Goal: Task Accomplishment & Management: Complete application form

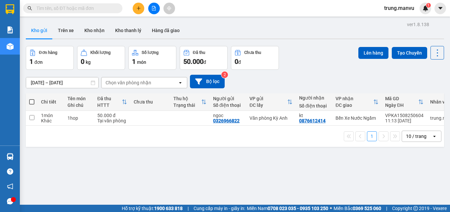
click at [100, 5] on input "text" at bounding box center [75, 8] width 78 height 7
click at [88, 10] on input "text" at bounding box center [75, 8] width 78 height 7
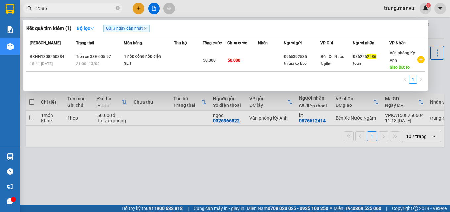
type input "2586"
click at [134, 113] on div at bounding box center [225, 106] width 450 height 212
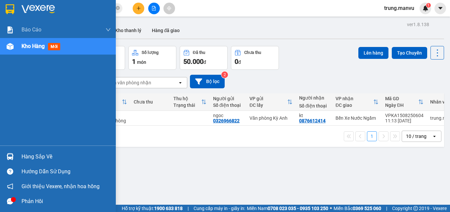
click at [16, 12] on div at bounding box center [10, 9] width 12 height 12
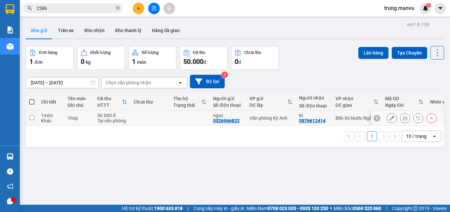
click at [229, 117] on div "ngoc" at bounding box center [228, 115] width 30 height 5
checkbox input "true"
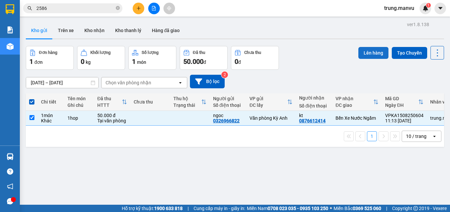
click at [372, 51] on button "Lên hàng" at bounding box center [373, 53] width 30 height 12
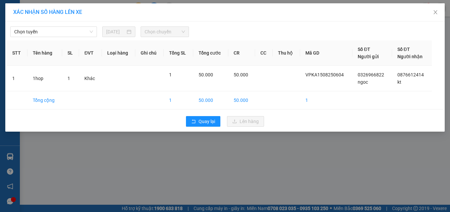
click at [82, 37] on div "[PERSON_NAME] [DATE] [PERSON_NAME] STT Tên hàng SL ĐVT [PERSON_NAME] hàng Ghi […" at bounding box center [224, 77] width 439 height 110
click at [76, 35] on span "Chọn tuyến" at bounding box center [53, 32] width 79 height 10
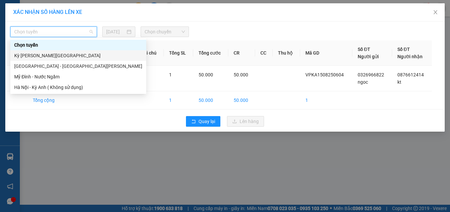
click at [36, 57] on div "Kỳ [PERSON_NAME][GEOGRAPHIC_DATA]" at bounding box center [78, 55] width 128 height 7
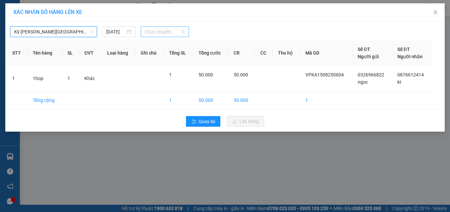
click at [142, 31] on div "Chọn chuyến" at bounding box center [165, 31] width 48 height 11
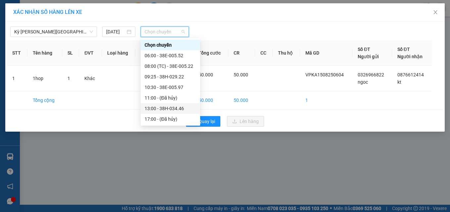
click at [171, 105] on div "13:00 - 38H-034.46" at bounding box center [171, 108] width 52 height 7
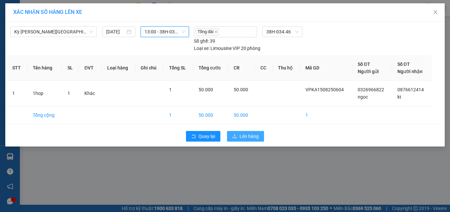
click at [239, 135] on button "Lên hàng" at bounding box center [245, 136] width 37 height 11
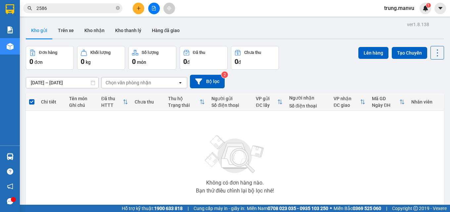
click at [54, 6] on input "2586" at bounding box center [75, 8] width 78 height 7
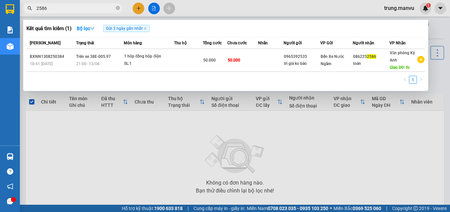
click at [54, 6] on input "2586" at bounding box center [75, 8] width 78 height 7
click at [119, 7] on icon "close-circle" at bounding box center [118, 8] width 4 height 4
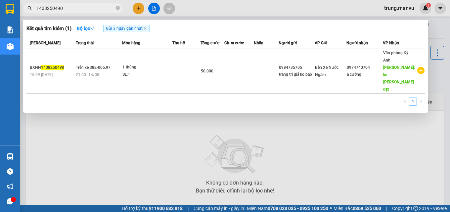
type input "1408250490"
click at [116, 116] on div at bounding box center [225, 106] width 450 height 212
click at [77, 8] on input "1408250490" at bounding box center [75, 8] width 78 height 7
type input "299"
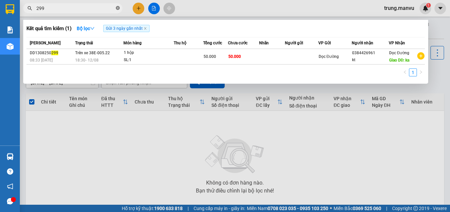
click at [117, 6] on span at bounding box center [118, 8] width 4 height 6
type input "2299"
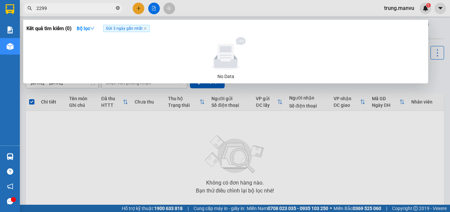
click at [118, 8] on icon "close-circle" at bounding box center [118, 8] width 4 height 4
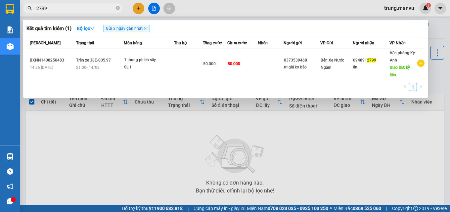
type input "2799"
click at [64, 4] on span "2799" at bounding box center [72, 8] width 99 height 10
click at [67, 11] on input "2799" at bounding box center [75, 8] width 78 height 7
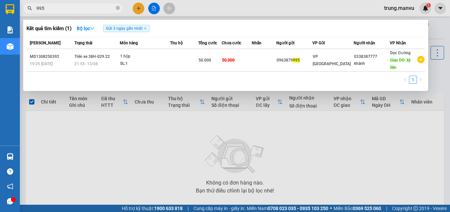
type input "995"
click at [61, 8] on input "995" at bounding box center [75, 8] width 78 height 7
type input "\"
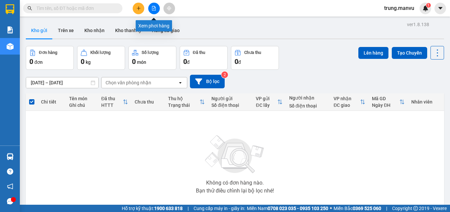
click at [152, 11] on button at bounding box center [154, 9] width 12 height 12
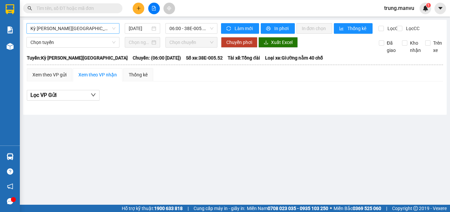
click at [86, 33] on span "Kỳ [PERSON_NAME][GEOGRAPHIC_DATA]" at bounding box center [72, 28] width 85 height 10
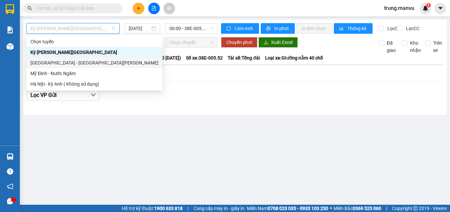
click at [47, 62] on div "[GEOGRAPHIC_DATA] - [GEOGRAPHIC_DATA][PERSON_NAME]" at bounding box center [94, 62] width 128 height 7
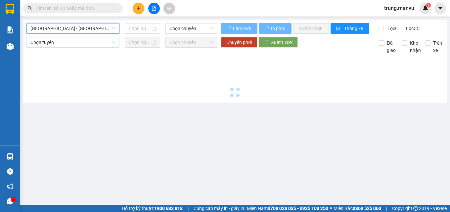
type input "[DATE]"
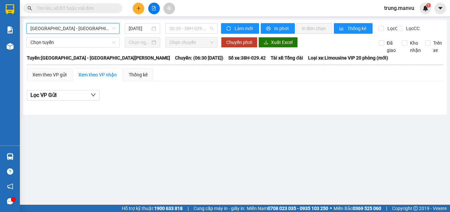
drag, startPoint x: 191, startPoint y: 25, endPoint x: 198, endPoint y: 37, distance: 13.2
click at [192, 26] on span "06:30 - 38H-029.42" at bounding box center [191, 28] width 44 height 10
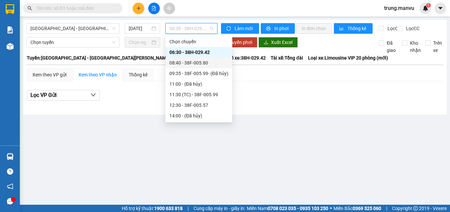
click at [205, 62] on div "08:40 - 38F-005.80" at bounding box center [198, 62] width 59 height 7
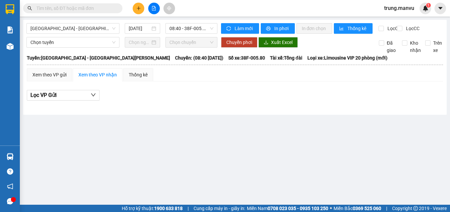
click at [99, 10] on input "text" at bounding box center [75, 8] width 78 height 7
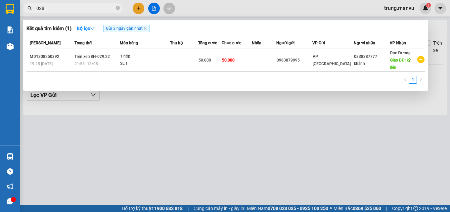
type input "0283"
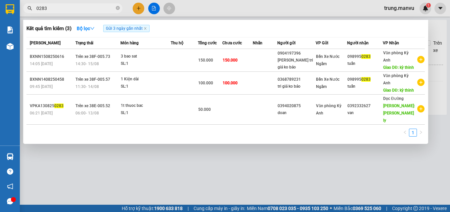
click at [90, 10] on input "0283" at bounding box center [75, 8] width 78 height 7
click at [89, 10] on input "0283" at bounding box center [75, 8] width 78 height 7
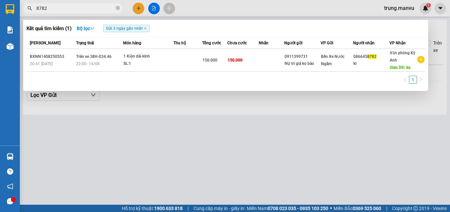
type input "8782"
click at [117, 6] on span at bounding box center [118, 8] width 4 height 6
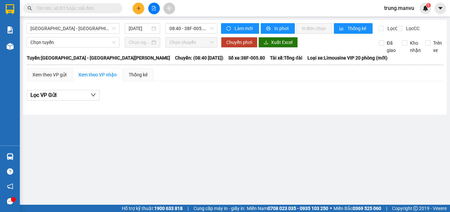
click at [92, 7] on input "text" at bounding box center [75, 8] width 78 height 7
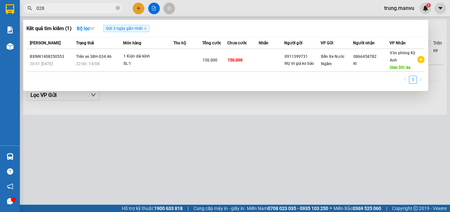
type input "0283"
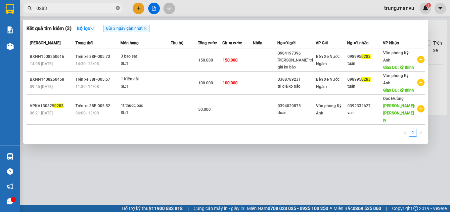
click at [119, 9] on icon "close-circle" at bounding box center [118, 8] width 4 height 4
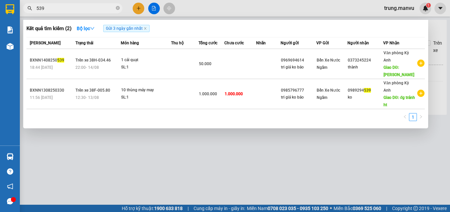
type input "5390"
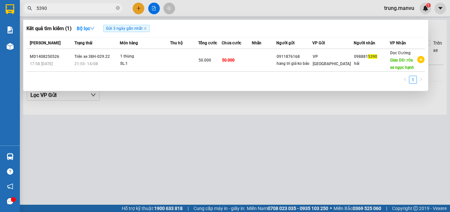
click at [64, 8] on input "5390" at bounding box center [75, 8] width 78 height 7
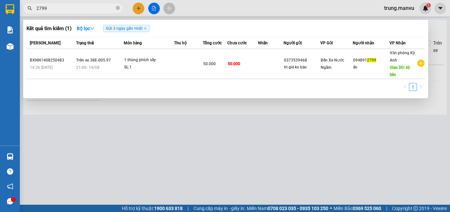
type input "2799"
drag, startPoint x: 139, startPoint y: 142, endPoint x: 157, endPoint y: 53, distance: 90.0
click at [139, 141] on div at bounding box center [225, 106] width 450 height 212
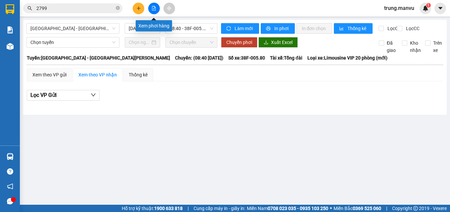
click at [153, 7] on icon "file-add" at bounding box center [154, 8] width 5 height 5
click at [183, 27] on span "08:40 - 38F-005.80" at bounding box center [191, 28] width 44 height 10
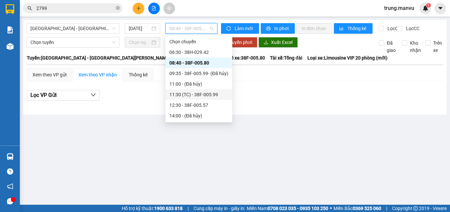
click at [207, 93] on div "11:30 (TC) - 38F-005.99" at bounding box center [198, 94] width 59 height 7
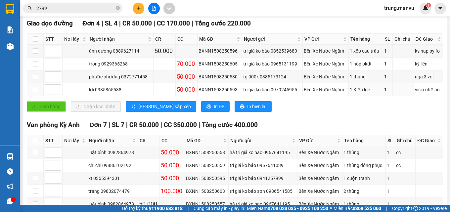
scroll to position [165, 0]
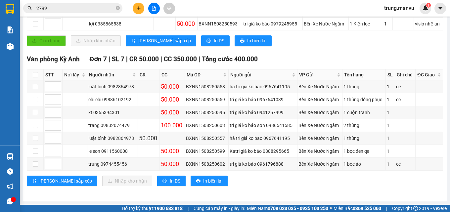
click at [61, 10] on input "2799" at bounding box center [75, 8] width 78 height 7
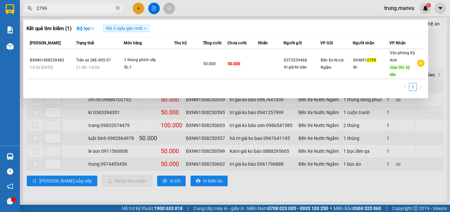
click at [61, 10] on input "2799" at bounding box center [75, 8] width 78 height 7
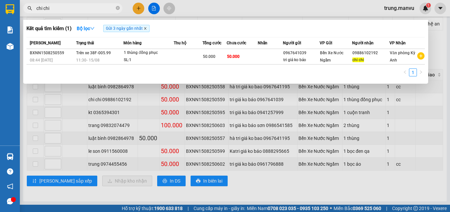
type input "chi chi"
drag, startPoint x: 145, startPoint y: 30, endPoint x: 148, endPoint y: 30, distance: 3.4
click at [146, 30] on icon "close" at bounding box center [145, 28] width 3 height 3
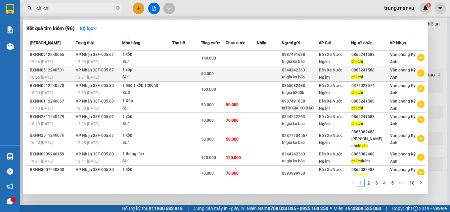
scroll to position [0, 0]
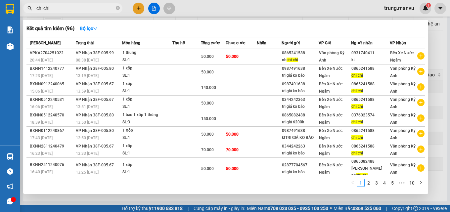
click at [444, 66] on div at bounding box center [225, 106] width 450 height 212
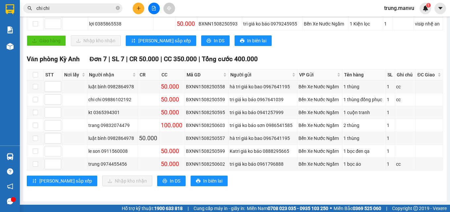
scroll to position [33, 0]
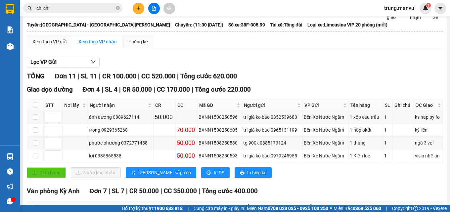
click at [138, 9] on icon "plus" at bounding box center [138, 8] width 5 height 5
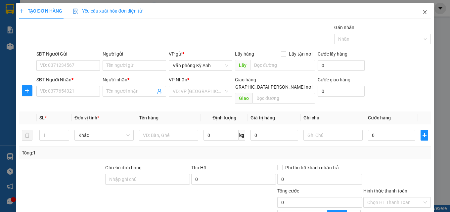
click at [423, 14] on icon "close" at bounding box center [424, 12] width 5 height 5
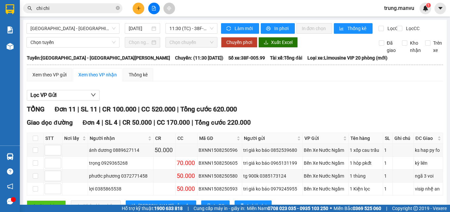
click at [138, 6] on icon "plus" at bounding box center [138, 8] width 5 height 5
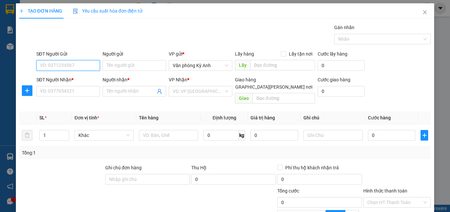
click at [70, 67] on input "SĐT Người Gửi" at bounding box center [68, 65] width 64 height 11
type input "0976628930"
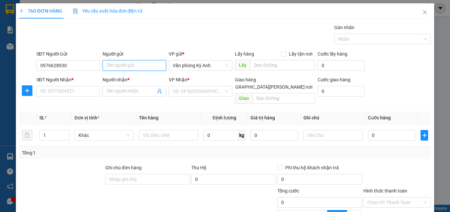
click at [125, 63] on input "Người gửi" at bounding box center [135, 65] width 64 height 11
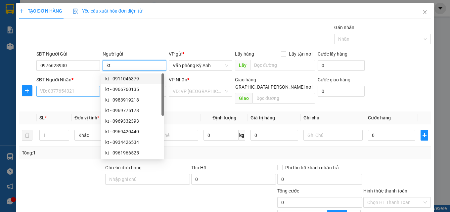
type input "kt"
click at [60, 92] on input "SĐT Người Nhận *" at bounding box center [68, 91] width 64 height 11
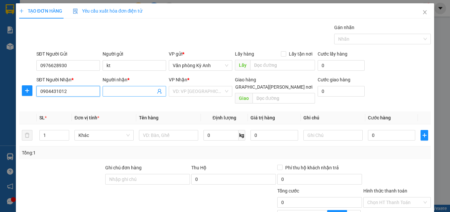
type input "0904431012"
click at [124, 88] on input "Người nhận *" at bounding box center [131, 91] width 49 height 7
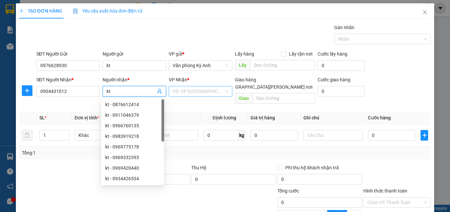
type input "kt"
click at [196, 87] on input "search" at bounding box center [198, 91] width 51 height 10
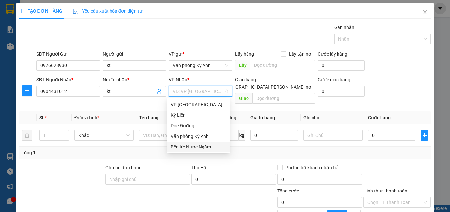
click at [200, 146] on div "Bến Xe Nước Ngầm" at bounding box center [198, 146] width 55 height 7
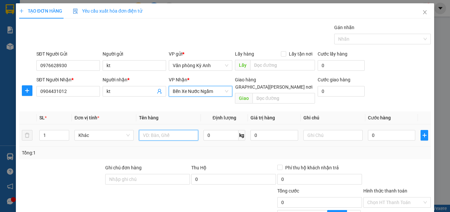
click at [151, 130] on input "text" at bounding box center [168, 135] width 59 height 11
type input "1 hop"
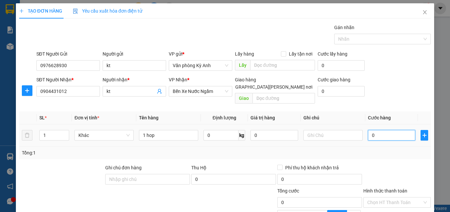
click at [380, 130] on input "0" at bounding box center [392, 135] width 48 height 11
type input "5"
type input "50"
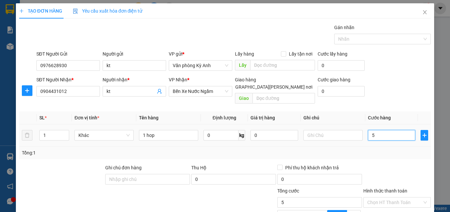
type input "50"
type input "500"
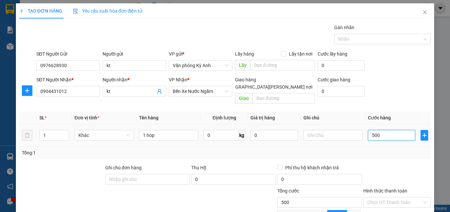
type input "5.000"
type input "50.000"
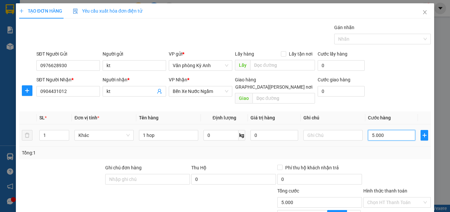
type input "50.000"
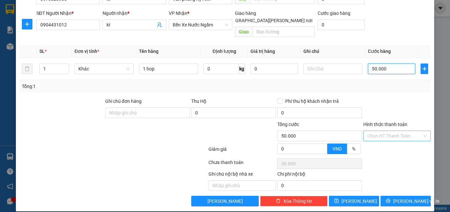
type input "50.000"
click at [409, 131] on input "Hình thức thanh toán" at bounding box center [394, 136] width 55 height 10
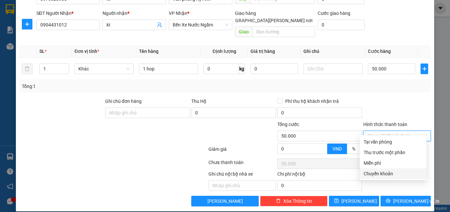
click at [385, 173] on div "Chuyển khoản" at bounding box center [393, 173] width 59 height 7
type input "0"
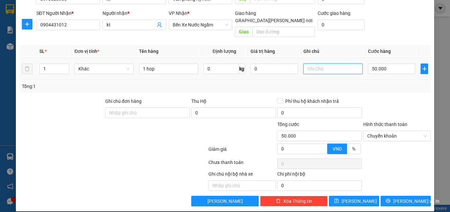
click at [328, 64] on input "text" at bounding box center [332, 69] width 59 height 11
type input "[PERSON_NAME] thu [PERSON_NAME] 16h15"
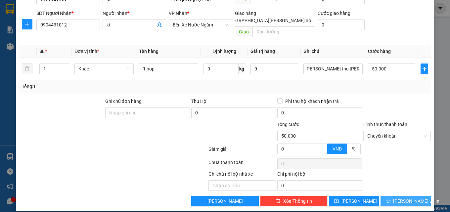
click at [388, 199] on icon "printer" at bounding box center [388, 201] width 5 height 5
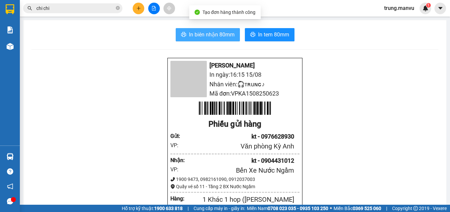
drag, startPoint x: 214, startPoint y: 37, endPoint x: 262, endPoint y: 72, distance: 59.4
click at [214, 37] on span "In biên nhận 80mm" at bounding box center [212, 34] width 46 height 8
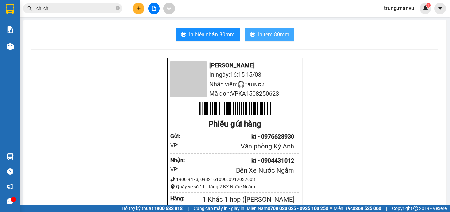
click at [259, 36] on span "In tem 80mm" at bounding box center [273, 34] width 31 height 8
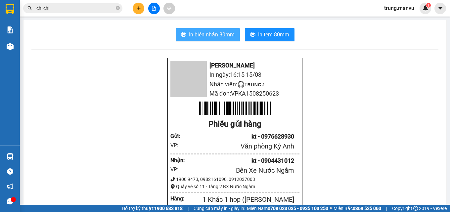
click at [216, 35] on span "In biên nhận 80mm" at bounding box center [212, 34] width 46 height 8
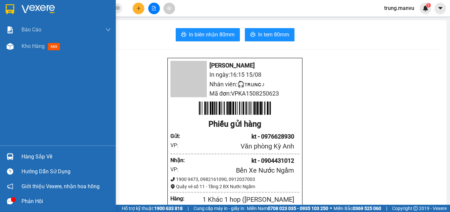
click at [7, 11] on img at bounding box center [10, 9] width 9 height 10
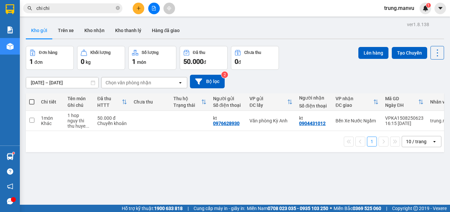
click at [154, 7] on icon "file-add" at bounding box center [154, 8] width 5 height 5
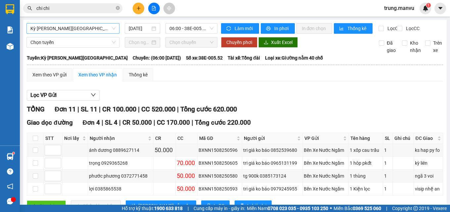
click at [59, 30] on span "Kỳ [PERSON_NAME][GEOGRAPHIC_DATA]" at bounding box center [72, 28] width 85 height 10
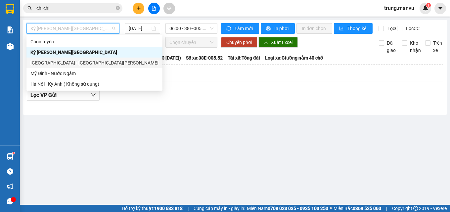
click at [56, 61] on div "[GEOGRAPHIC_DATA] - [GEOGRAPHIC_DATA][PERSON_NAME]" at bounding box center [94, 62] width 128 height 7
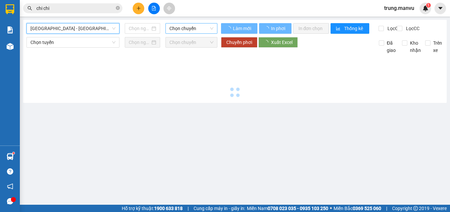
type input "[DATE]"
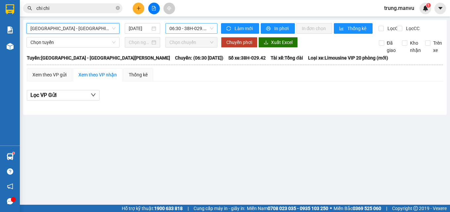
click at [195, 28] on span "06:30 - 38H-029.42" at bounding box center [191, 28] width 44 height 10
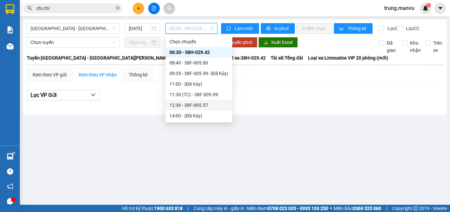
click at [203, 106] on div "12:30 - 38F-005.57" at bounding box center [198, 105] width 59 height 7
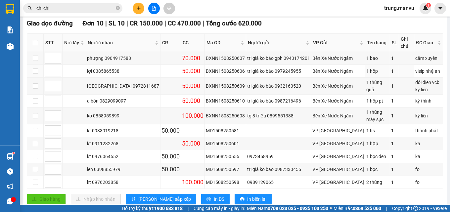
scroll to position [171, 0]
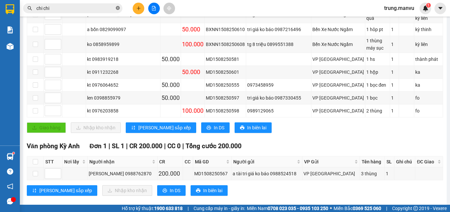
click at [117, 7] on icon "close-circle" at bounding box center [118, 8] width 4 height 4
click at [88, 8] on input "text" at bounding box center [75, 8] width 78 height 7
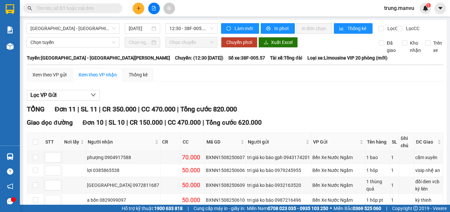
click at [114, 34] on div "Hà Nội - [GEOGRAPHIC_DATA] [PERSON_NAME] [DATE] 12:30 - 38F-005.57" at bounding box center [121, 28] width 191 height 11
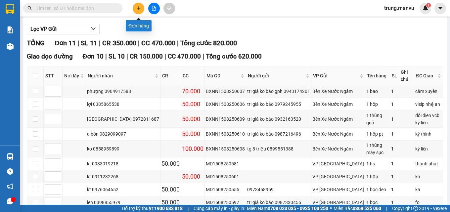
click at [137, 10] on icon "plus" at bounding box center [138, 8] width 5 height 5
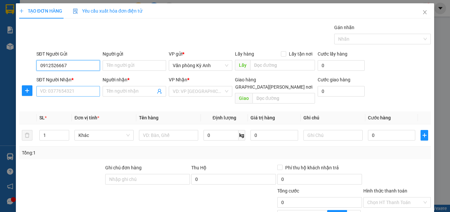
type input "0912526667"
click at [90, 90] on input "SĐT Người Nhận *" at bounding box center [68, 91] width 64 height 11
type input "0904122552"
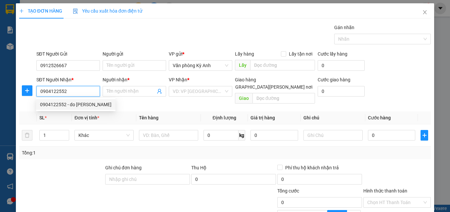
click at [73, 105] on div "0904122552 - do [PERSON_NAME]" at bounding box center [75, 104] width 71 height 7
type input "do thi hiếu"
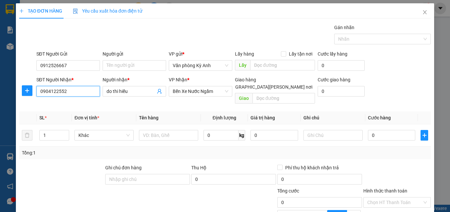
type input "0904122552"
drag, startPoint x: 73, startPoint y: 105, endPoint x: 191, endPoint y: 125, distance: 119.2
click at [190, 130] on input "text" at bounding box center [168, 135] width 59 height 11
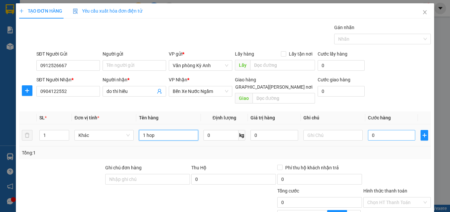
type input "1 hop"
click at [393, 130] on input "0" at bounding box center [392, 135] width 48 height 11
type input "5"
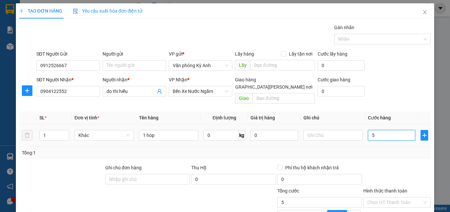
type input "50"
type input "500"
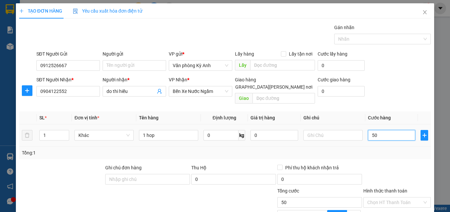
type input "500"
type input "5.000"
type input "50.000"
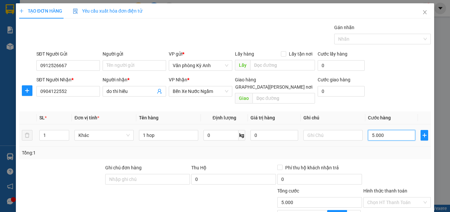
type input "50.000"
click at [393, 164] on div at bounding box center [397, 175] width 69 height 23
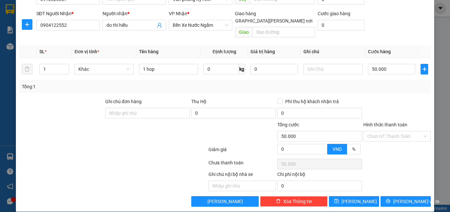
scroll to position [67, 0]
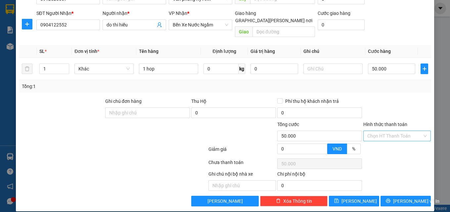
click at [385, 131] on input "Hình thức thanh toán" at bounding box center [394, 136] width 55 height 10
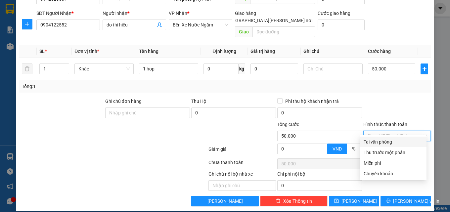
click at [380, 139] on div "Tại văn phòng" at bounding box center [393, 141] width 59 height 7
type input "0"
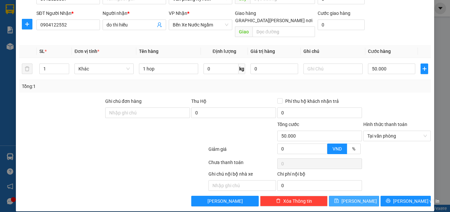
click at [360, 196] on button "[PERSON_NAME]" at bounding box center [354, 201] width 50 height 11
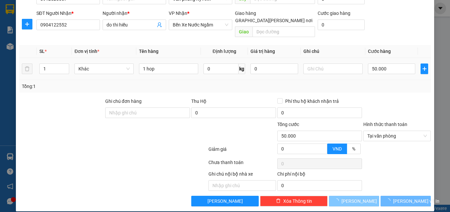
type input "0"
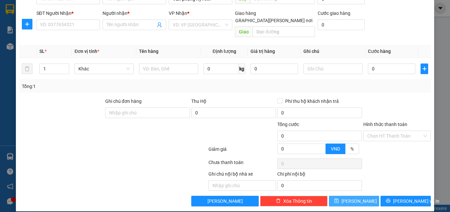
scroll to position [0, 0]
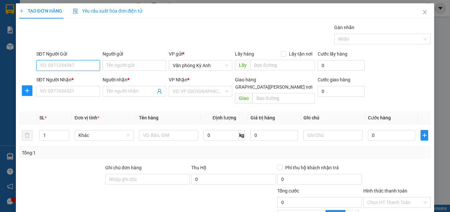
click at [79, 66] on input "SĐT Người Gửi" at bounding box center [68, 65] width 64 height 11
click at [77, 80] on div "0912472393 - đức" at bounding box center [77, 78] width 74 height 7
type input "0912472393"
type input "đức"
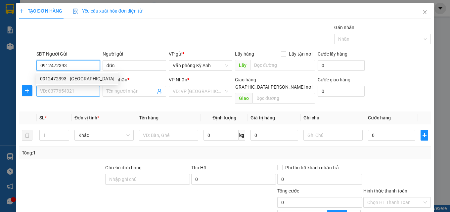
type input "0912472393"
click at [74, 90] on input "SĐT Người Nhận *" at bounding box center [68, 91] width 64 height 11
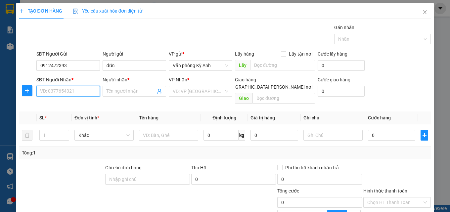
click at [79, 92] on input "SĐT Người Nhận *" at bounding box center [68, 91] width 64 height 11
click at [91, 94] on input "SĐT Người Nhận *" at bounding box center [68, 91] width 64 height 11
click at [89, 94] on input "SĐT Người Nhận *" at bounding box center [68, 91] width 64 height 11
type input "0963315333"
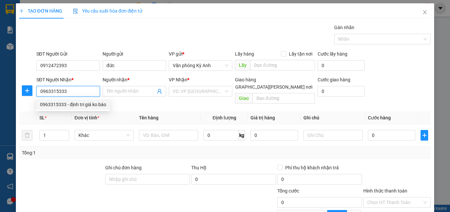
click at [78, 105] on div "0963315333 - định tri giá ko báo" at bounding box center [73, 104] width 66 height 7
type input "định tri giá ko báo"
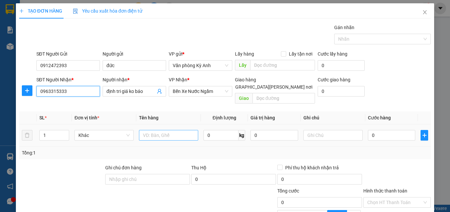
type input "0963315333"
click at [171, 130] on input "text" at bounding box center [168, 135] width 59 height 11
click at [211, 91] on span "Bến Xe Nước Ngầm" at bounding box center [201, 91] width 56 height 10
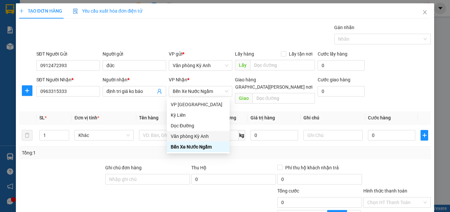
click at [142, 149] on div "Tổng: 1" at bounding box center [98, 152] width 153 height 7
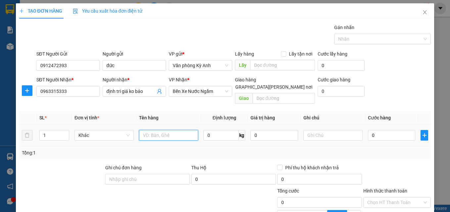
click at [168, 130] on input "text" at bounding box center [168, 135] width 59 height 11
type input "1 hop"
click at [381, 130] on input "0" at bounding box center [392, 135] width 48 height 11
type input "5"
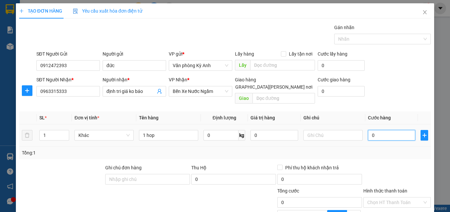
type input "5"
type input "50"
type input "500"
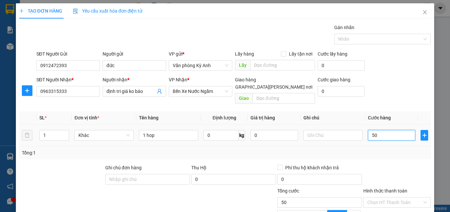
type input "500"
type input "5.000"
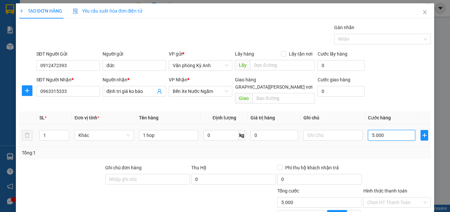
type input "50.000"
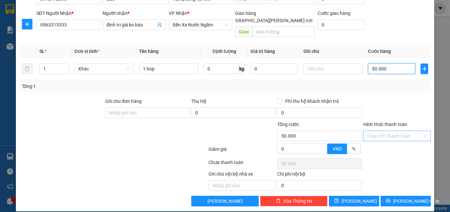
type input "50.000"
click at [389, 131] on input "Hình thức thanh toán" at bounding box center [394, 136] width 55 height 10
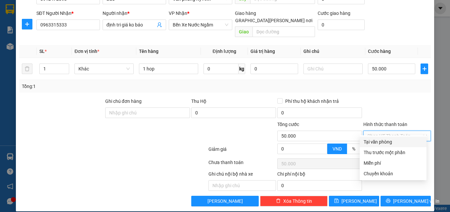
click at [372, 144] on div "Tại văn phòng" at bounding box center [393, 141] width 59 height 7
type input "0"
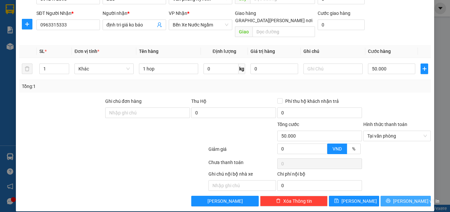
click at [388, 198] on button "[PERSON_NAME] và In" at bounding box center [406, 201] width 50 height 11
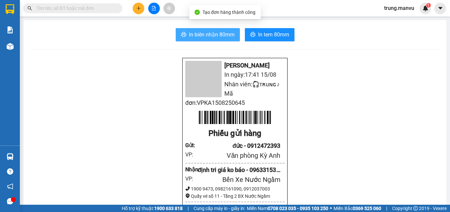
click at [204, 37] on span "In biên nhận 80mm" at bounding box center [212, 34] width 46 height 8
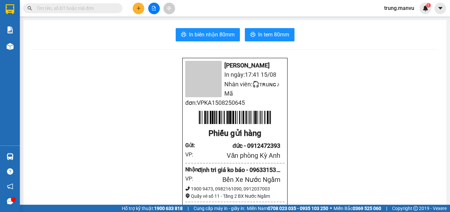
click at [137, 8] on icon "plus" at bounding box center [138, 8] width 5 height 5
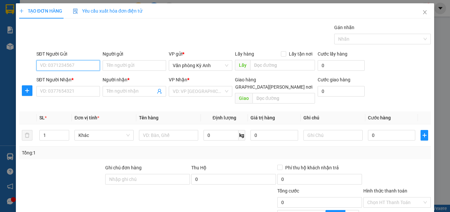
click at [57, 64] on input "SĐT Người Gửi" at bounding box center [68, 65] width 64 height 11
click at [78, 76] on div "0388657678 - c phúc" at bounding box center [74, 78] width 69 height 7
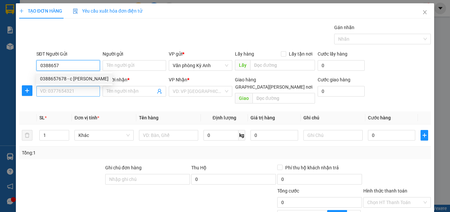
type input "0388657678"
type input "c phúc"
type input "0388657678"
click at [73, 91] on input "SĐT Người Nhận *" at bounding box center [68, 91] width 64 height 11
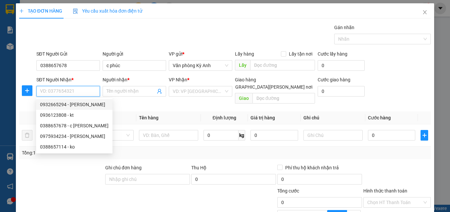
click at [71, 105] on div "0932665294 - em hien" at bounding box center [74, 104] width 69 height 7
type input "0932665294"
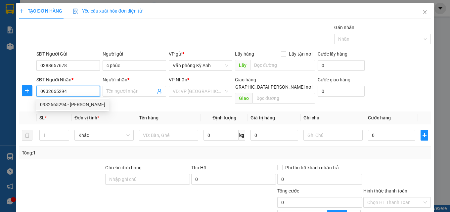
type input "em hien"
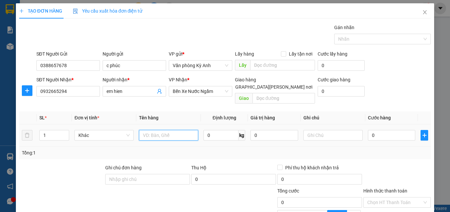
click at [161, 131] on input "text" at bounding box center [168, 135] width 59 height 11
type input "1 bao"
click at [384, 130] on input "0" at bounding box center [392, 135] width 48 height 11
type input "5"
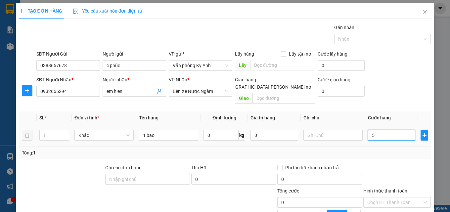
type input "5"
type input "50"
type input "500"
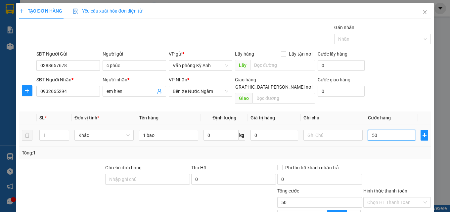
type input "500"
type input "5.000"
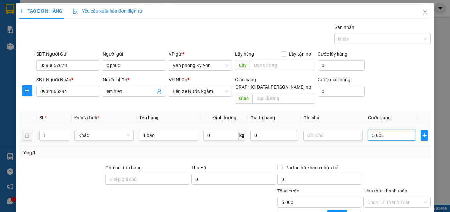
type input "50.000"
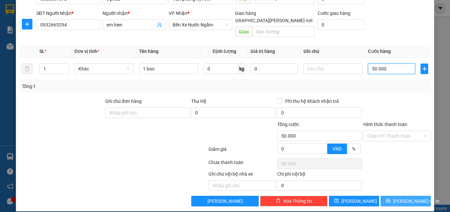
type input "50.000"
click at [394, 196] on button "[PERSON_NAME] và In" at bounding box center [406, 201] width 50 height 11
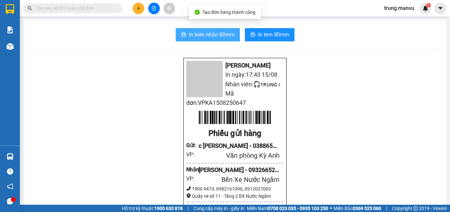
click at [196, 34] on span "In biên nhận 80mm" at bounding box center [212, 34] width 46 height 8
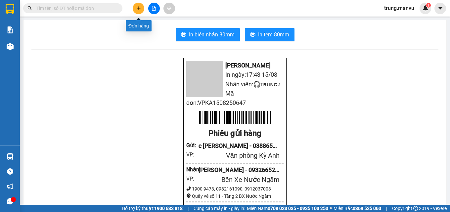
click at [136, 9] on button at bounding box center [139, 9] width 12 height 12
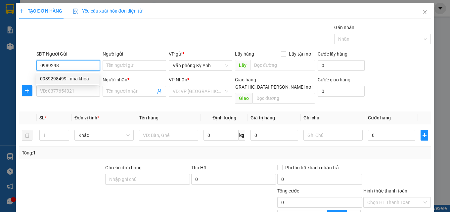
click at [73, 75] on div "0989298499 - nha khoa" at bounding box center [67, 78] width 55 height 7
type input "0989298499"
type input "nha khoa"
type input "0989298499"
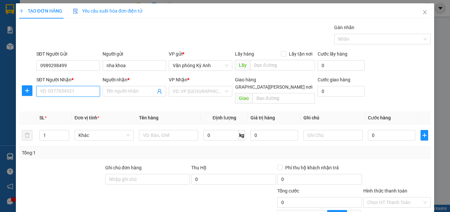
click at [71, 86] on input "SĐT Người Nhận *" at bounding box center [68, 91] width 64 height 11
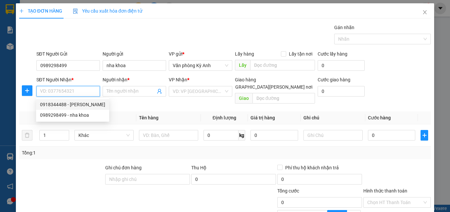
drag, startPoint x: 69, startPoint y: 106, endPoint x: 101, endPoint y: 104, distance: 32.5
click at [69, 106] on div "0918344488 - tuan hung" at bounding box center [72, 104] width 65 height 7
type input "0918344488"
type input "[PERSON_NAME]"
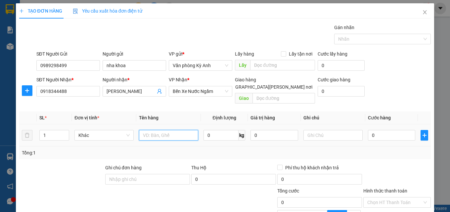
click at [158, 130] on input "text" at bounding box center [168, 135] width 59 height 11
type input "1 hop"
click at [387, 132] on input "0" at bounding box center [392, 135] width 48 height 11
type input "5"
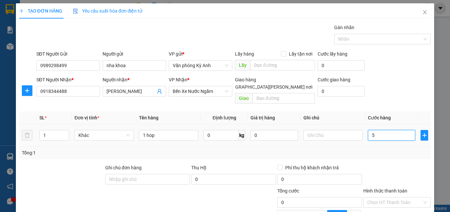
type input "5"
type input "50"
type input "500"
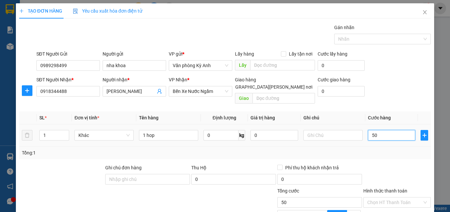
type input "500"
type input "5.000"
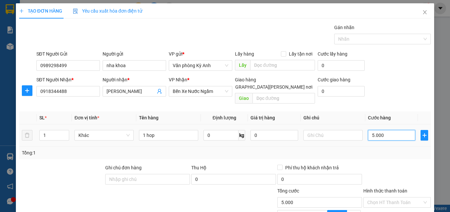
type input "50.000"
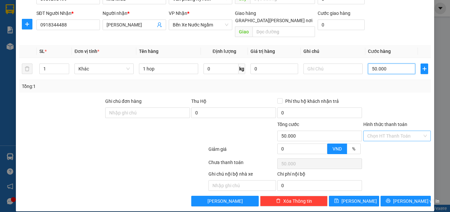
type input "50.000"
click at [388, 131] on input "Hình thức thanh toán" at bounding box center [394, 136] width 55 height 10
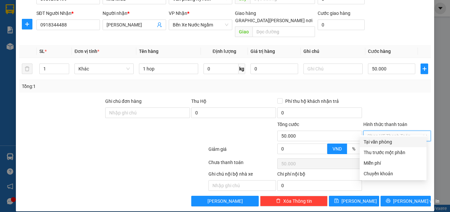
click at [382, 142] on div "Tại văn phòng" at bounding box center [393, 141] width 59 height 7
type input "0"
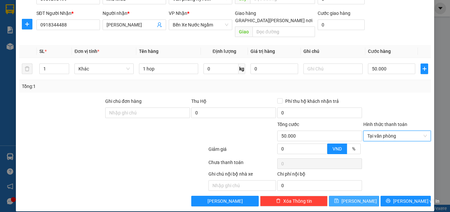
click at [364, 196] on button "[PERSON_NAME]" at bounding box center [354, 201] width 50 height 11
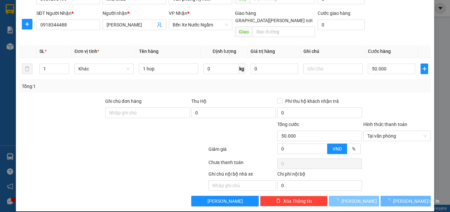
type input "0"
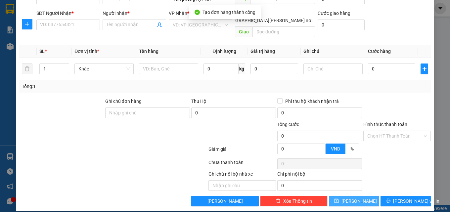
scroll to position [0, 0]
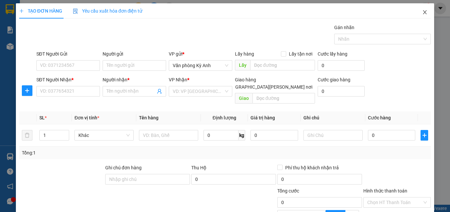
click at [422, 14] on icon "close" at bounding box center [424, 12] width 5 height 5
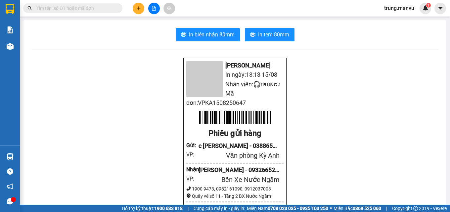
scroll to position [99, 0]
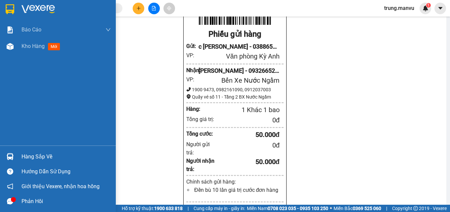
click at [14, 12] on img at bounding box center [10, 9] width 9 height 10
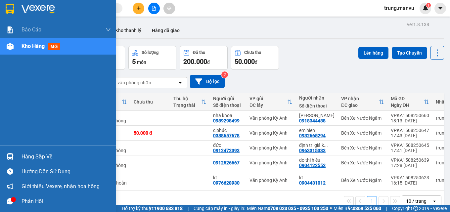
click at [8, 15] on div at bounding box center [10, 9] width 12 height 12
click at [5, 5] on div at bounding box center [10, 9] width 12 height 12
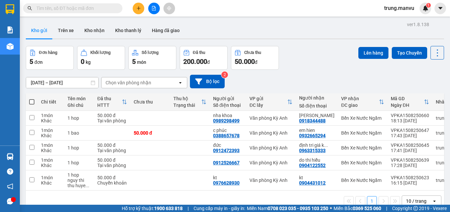
click at [76, 6] on input "text" at bounding box center [75, 8] width 78 height 7
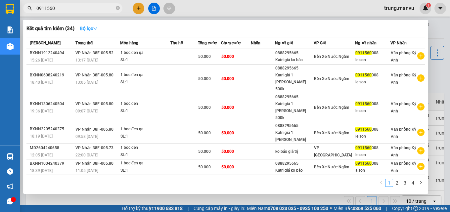
type input "0911560"
click at [95, 31] on strong "Bộ lọc" at bounding box center [89, 28] width 18 height 5
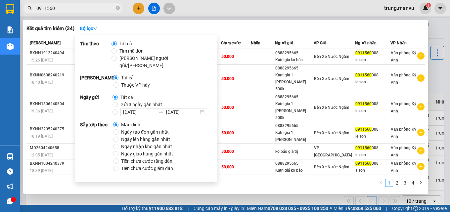
click at [118, 101] on span "Gửi 3 ngày gần nhất" at bounding box center [141, 104] width 47 height 7
click at [118, 102] on input "Gửi 3 ngày gần nhất" at bounding box center [115, 104] width 5 height 5
radio input "true"
radio input "false"
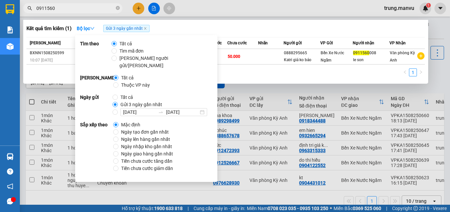
click at [281, 71] on div "1" at bounding box center [225, 75] width 398 height 12
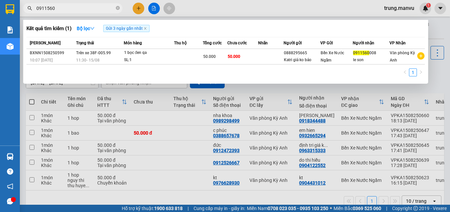
click at [139, 9] on div at bounding box center [225, 106] width 450 height 212
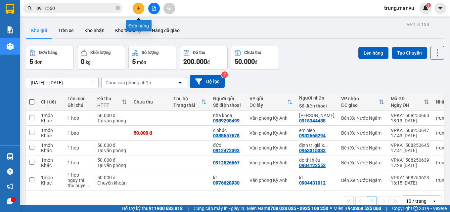
click at [139, 7] on icon "plus" at bounding box center [138, 8] width 0 height 4
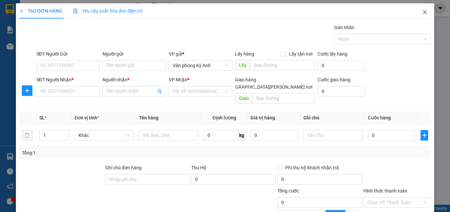
click at [422, 13] on icon "close" at bounding box center [424, 12] width 5 height 5
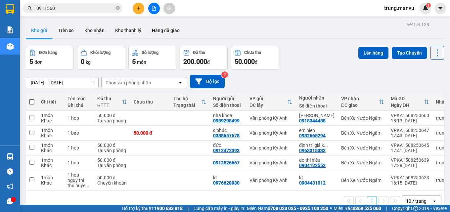
drag, startPoint x: 113, startPoint y: 39, endPoint x: 96, endPoint y: 41, distance: 17.0
click at [97, 39] on div at bounding box center [235, 38] width 418 height 1
click at [95, 42] on div "ver 1.8.138 Kho gửi Trên xe Kho nhận Kho thanh lý Hàng đã giao Đơn hàng 5 đơn K…" at bounding box center [235, 126] width 424 height 212
click at [63, 11] on input "0911560" at bounding box center [75, 8] width 78 height 7
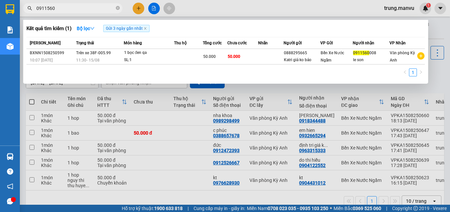
click at [63, 11] on input "0911560" at bounding box center [75, 8] width 78 height 7
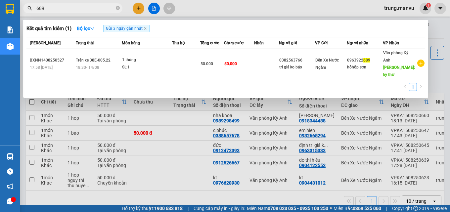
click at [433, 69] on div at bounding box center [225, 106] width 450 height 212
click at [53, 6] on input "689" at bounding box center [75, 8] width 78 height 7
click at [53, 7] on input "689" at bounding box center [75, 8] width 78 height 7
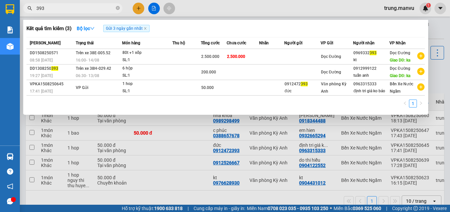
type input "393"
click at [439, 26] on div at bounding box center [225, 106] width 450 height 212
click at [119, 7] on icon "close-circle" at bounding box center [118, 8] width 4 height 4
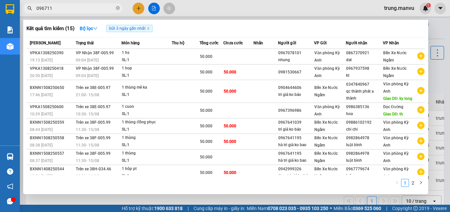
type input "0967113"
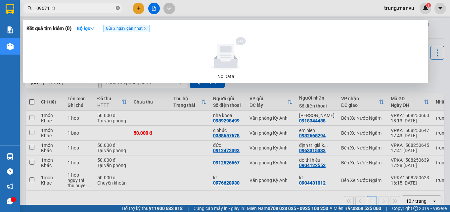
click at [119, 8] on icon "close-circle" at bounding box center [118, 8] width 4 height 4
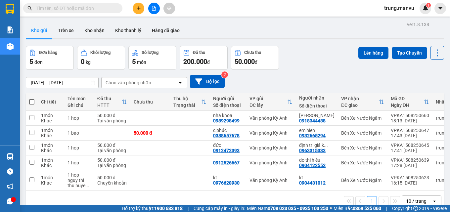
click at [94, 6] on input "text" at bounding box center [75, 8] width 78 height 7
click at [51, 3] on div "Kết quả tìm kiếm ( 0 ) Bộ lọc Gửi 3 ngày gần nhất No Data" at bounding box center [64, 9] width 129 height 12
drag, startPoint x: 57, startPoint y: 7, endPoint x: 70, endPoint y: 8, distance: 12.6
click at [70, 8] on input "text" at bounding box center [75, 8] width 78 height 7
click at [76, 6] on input "text" at bounding box center [75, 8] width 78 height 7
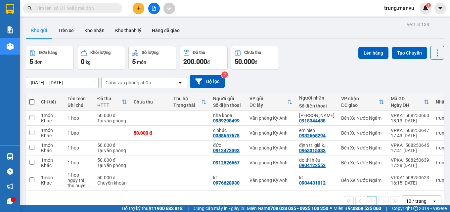
click at [76, 6] on input "text" at bounding box center [75, 8] width 78 height 7
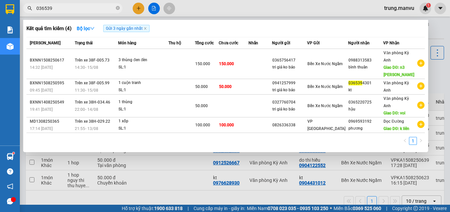
type input "036539"
click at [166, 202] on div at bounding box center [225, 106] width 450 height 212
click at [118, 6] on span at bounding box center [118, 8] width 4 height 6
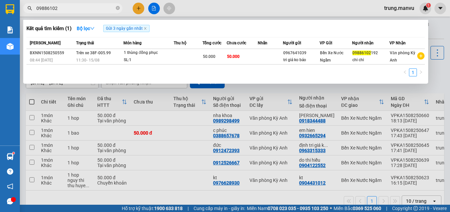
type input "09886102"
click at [427, 91] on div at bounding box center [225, 106] width 450 height 212
